Goal: Task Accomplishment & Management: Manage account settings

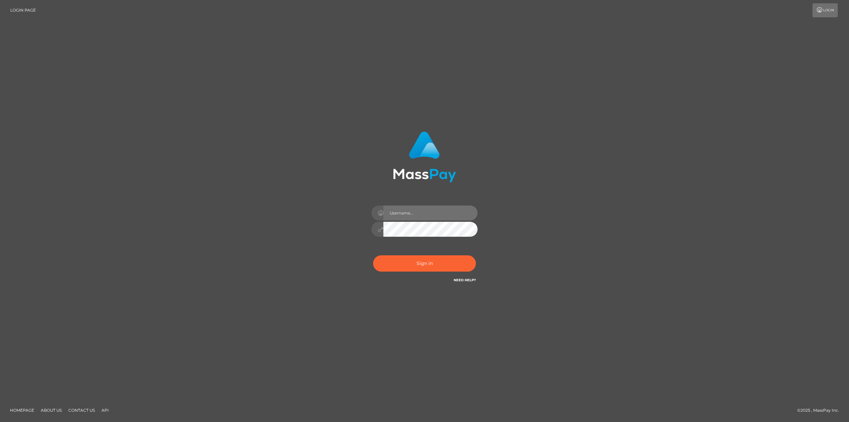
click at [403, 213] on input "text" at bounding box center [431, 212] width 94 height 15
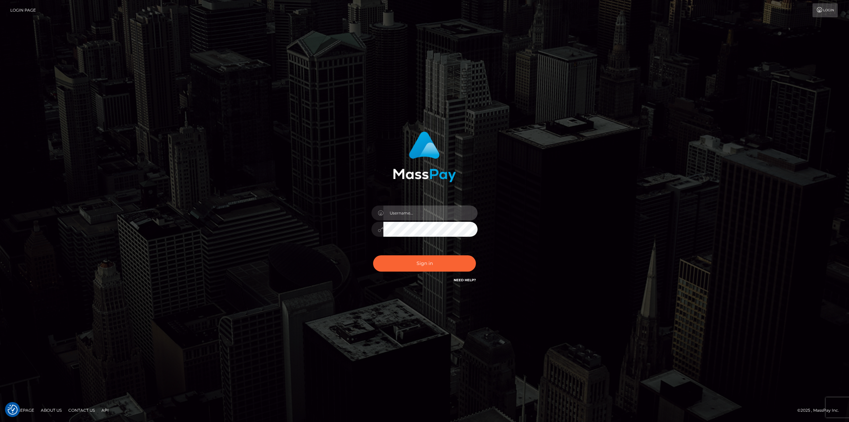
type input "klaudette.ace"
click at [605, 255] on div "klaudette.ace Sign in" at bounding box center [425, 210] width 378 height 169
click at [421, 269] on button "Sign in" at bounding box center [424, 263] width 103 height 16
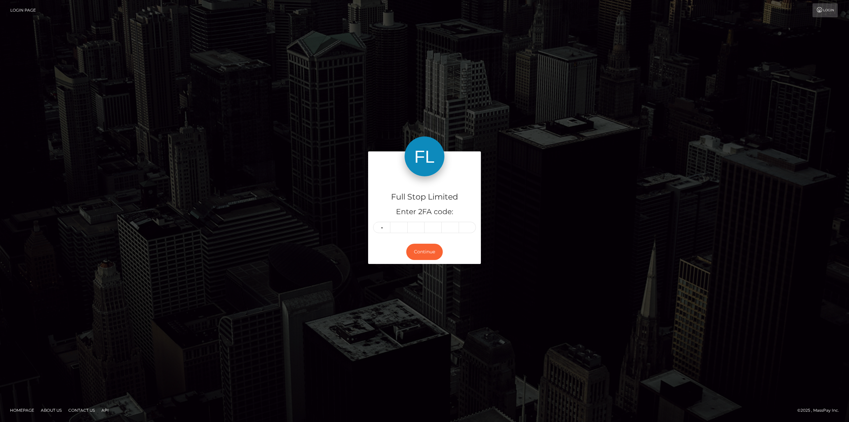
type input "2"
type input "8"
type input "5"
type input "3"
type input "4"
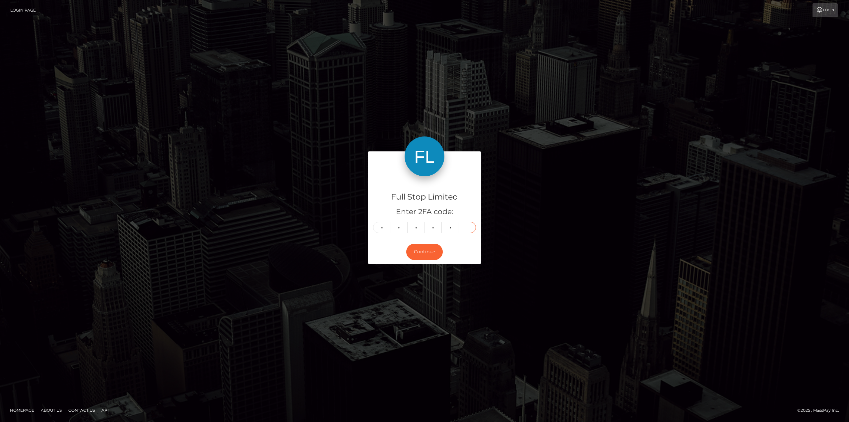
type input "3"
